Goal: Navigation & Orientation: Understand site structure

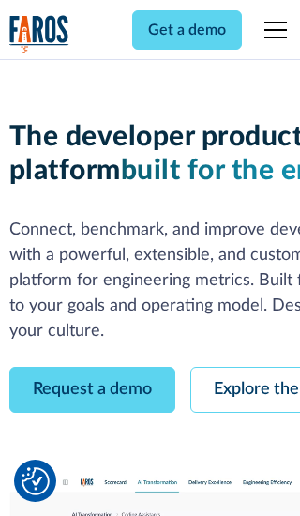
scroll to position [107, 0]
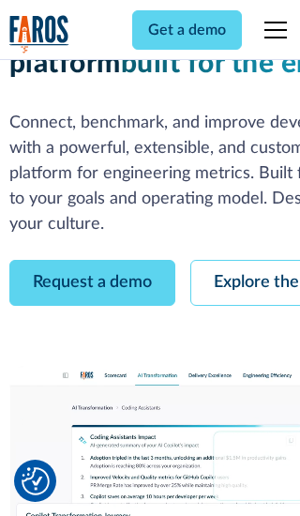
click at [92, 260] on link "Request a demo" at bounding box center [92, 283] width 166 height 46
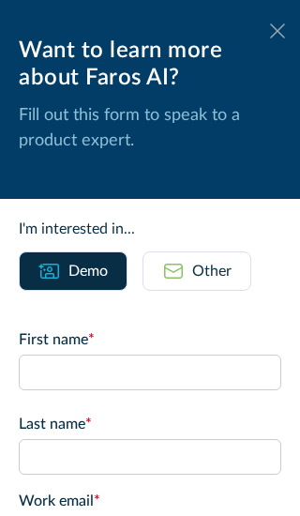
click at [278, 31] on icon at bounding box center [277, 30] width 15 height 14
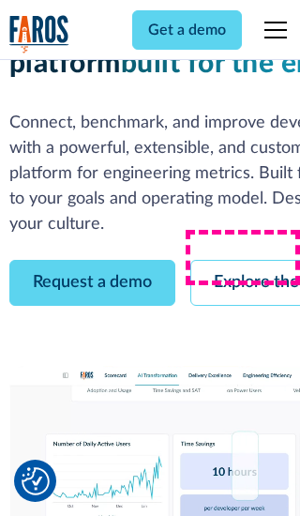
click at [245, 260] on link "Explore the platform" at bounding box center [290, 283] width 200 height 46
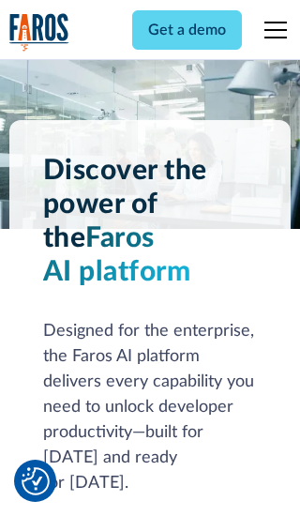
scroll to position [14091, 0]
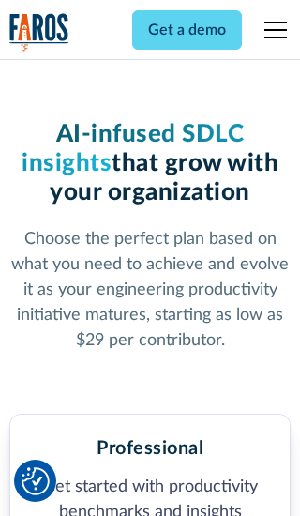
scroll to position [2907, 0]
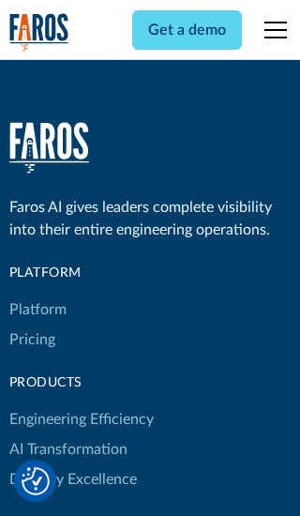
click at [37, 295] on link "Platform" at bounding box center [37, 310] width 57 height 30
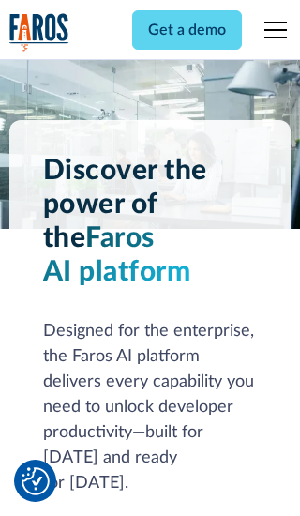
scroll to position [14693, 0]
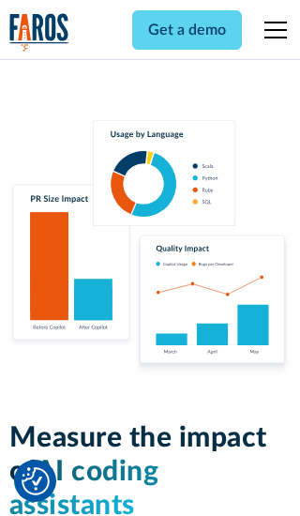
scroll to position [11596, 0]
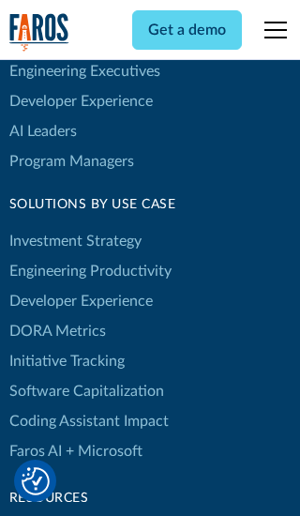
click at [56, 316] on link "DORA Metrics" at bounding box center [57, 331] width 97 height 30
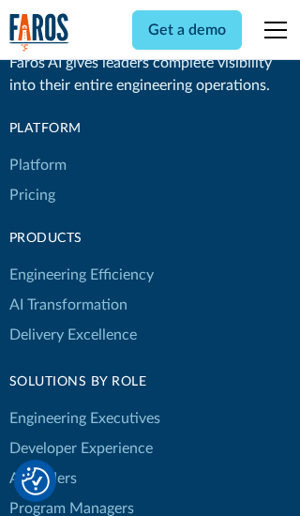
scroll to position [8214, 0]
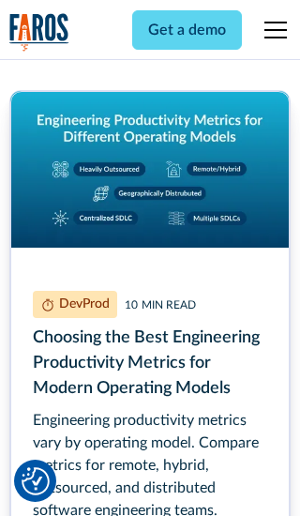
scroll to position [8500, 0]
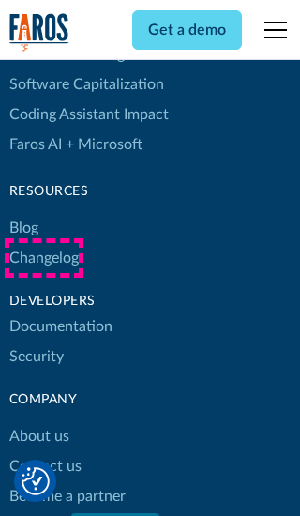
click at [43, 258] on link "Changelog" at bounding box center [43, 258] width 69 height 30
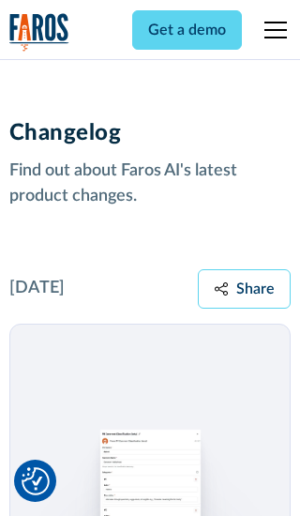
scroll to position [22658, 0]
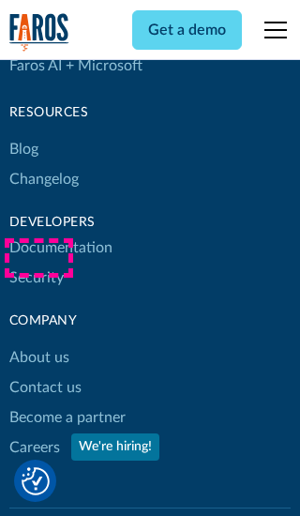
click at [38, 342] on link "About us" at bounding box center [39, 357] width 60 height 30
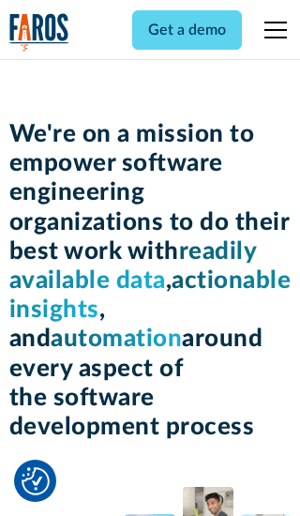
scroll to position [6469, 0]
